Goal: Obtain resource: Obtain resource

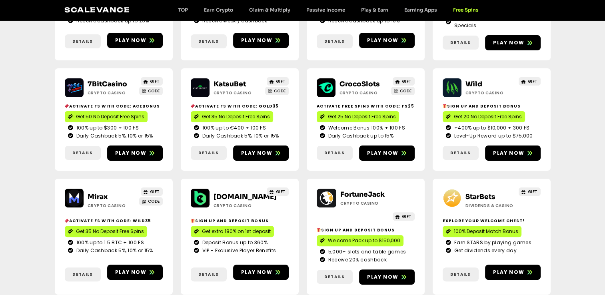
scroll to position [186, 0]
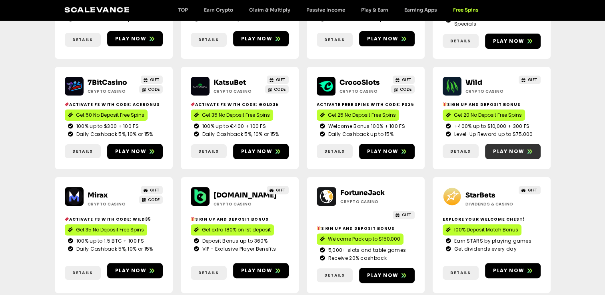
click at [306, 148] on span "Play now" at bounding box center [508, 151] width 31 height 7
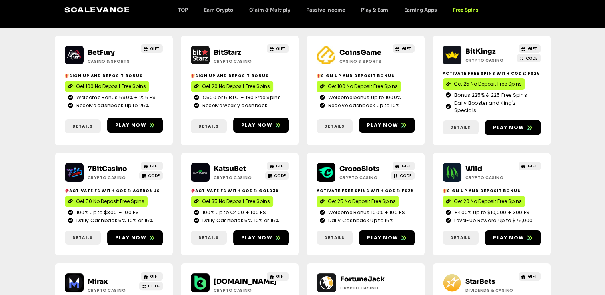
scroll to position [304, 0]
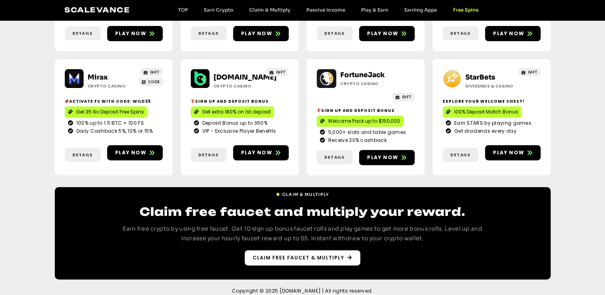
click at [306, 230] on link "Claim free faucet & multiply" at bounding box center [303, 257] width 116 height 15
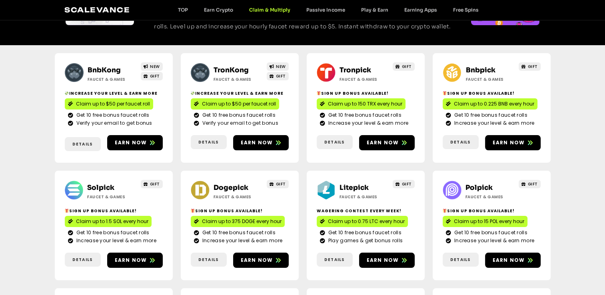
scroll to position [100, 0]
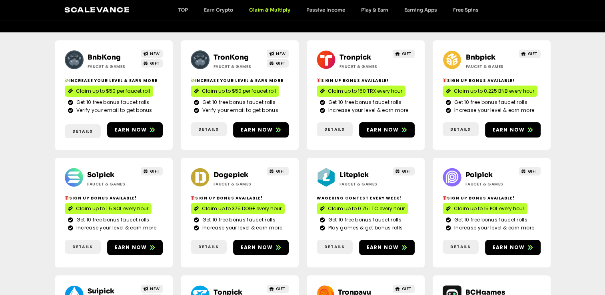
click at [272, 195] on h2 "Sign Up Bonus Available!" at bounding box center [240, 198] width 98 height 6
click at [330, 168] on img at bounding box center [326, 177] width 19 height 19
drag, startPoint x: 12, startPoint y: 110, endPoint x: 8, endPoint y: 135, distance: 25.5
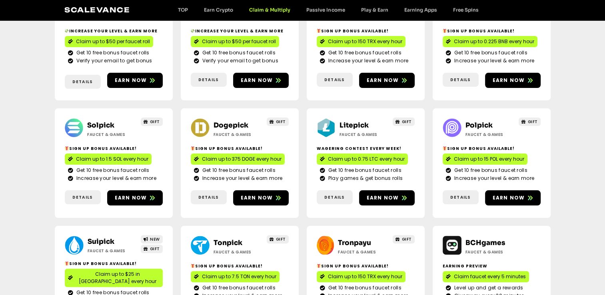
scroll to position [80, 0]
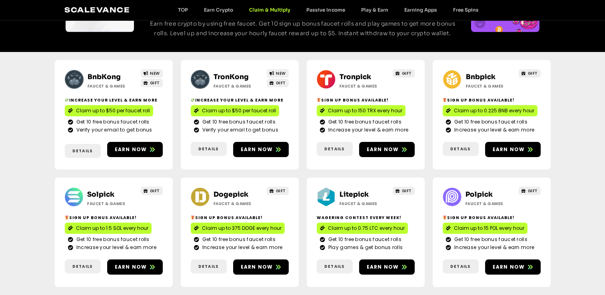
click at [118, 83] on h2 "Faucet & Games" at bounding box center [113, 86] width 50 height 6
click at [117, 83] on h2 "Faucet & Games" at bounding box center [113, 86] width 50 height 6
click at [104, 73] on link "BnbKong" at bounding box center [104, 77] width 33 height 8
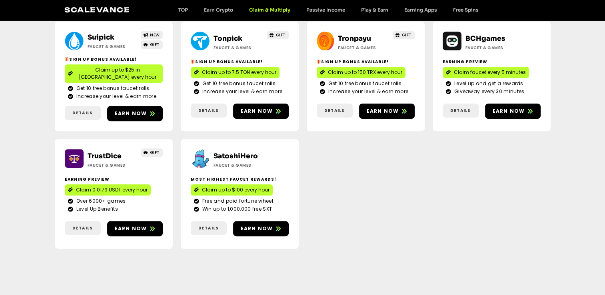
scroll to position [387, 0]
